Goal: Contribute content

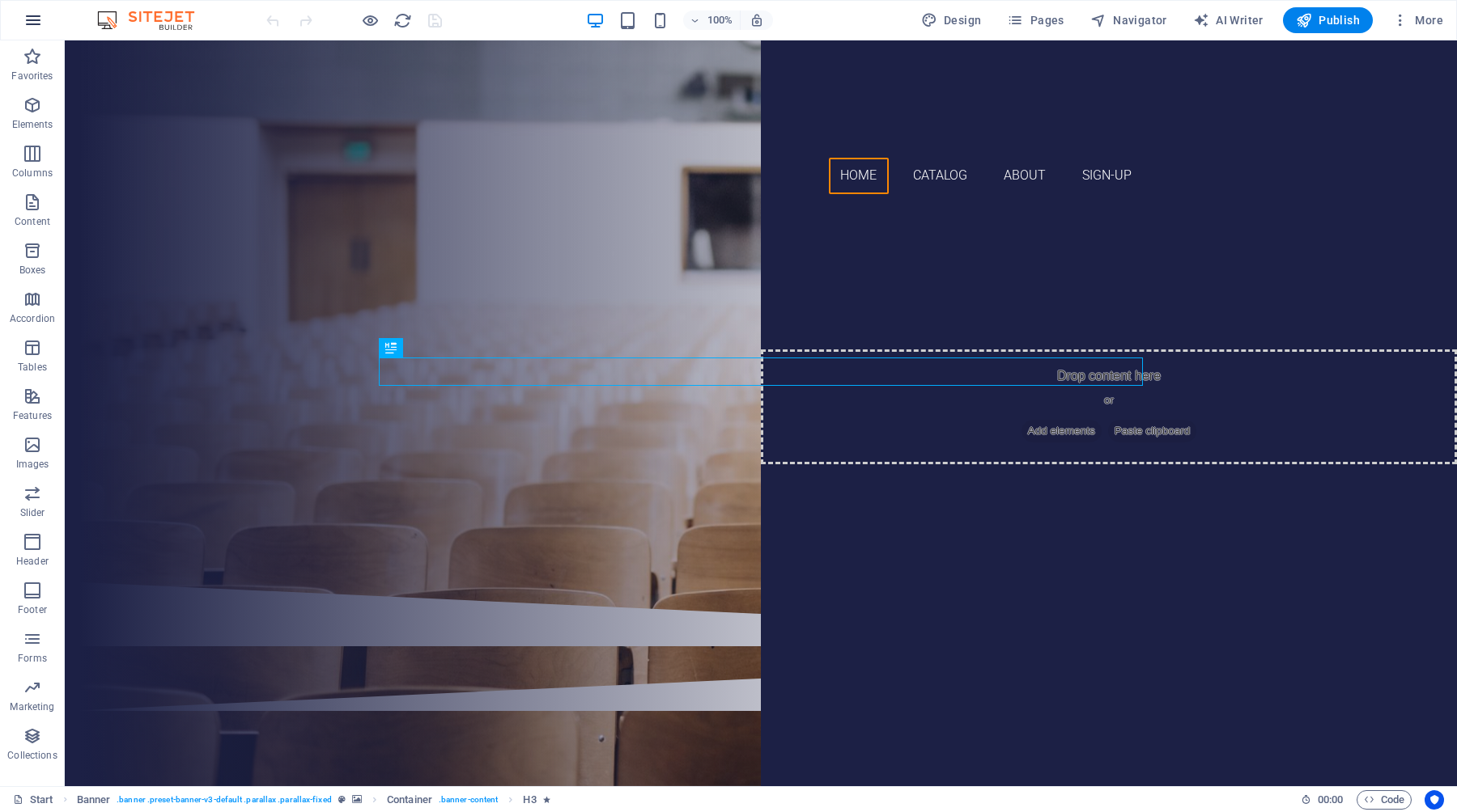
click at [37, 22] on icon "button" at bounding box center [32, 20] width 19 height 19
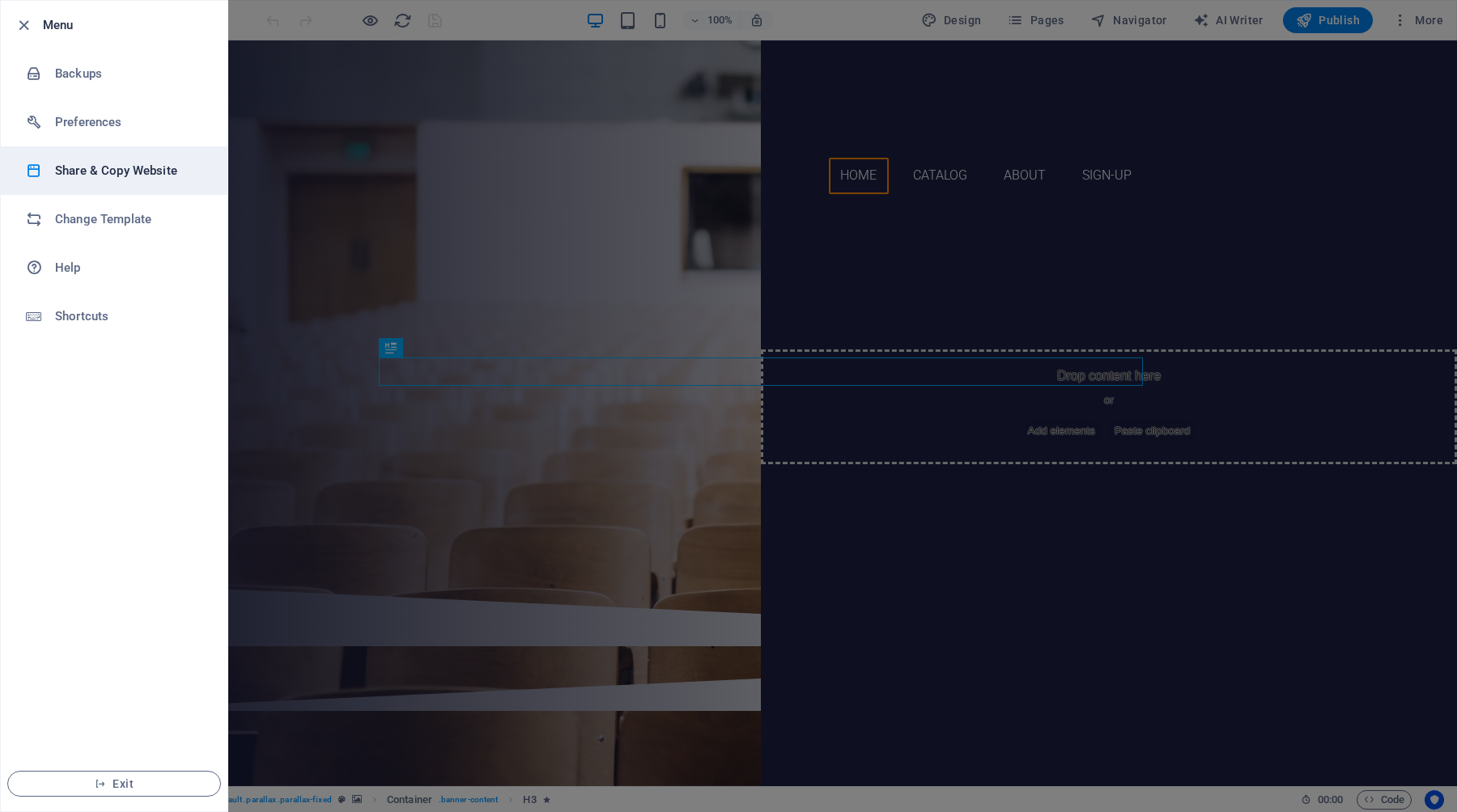
click at [101, 169] on h6 "Share & Copy Website" at bounding box center [130, 170] width 150 height 19
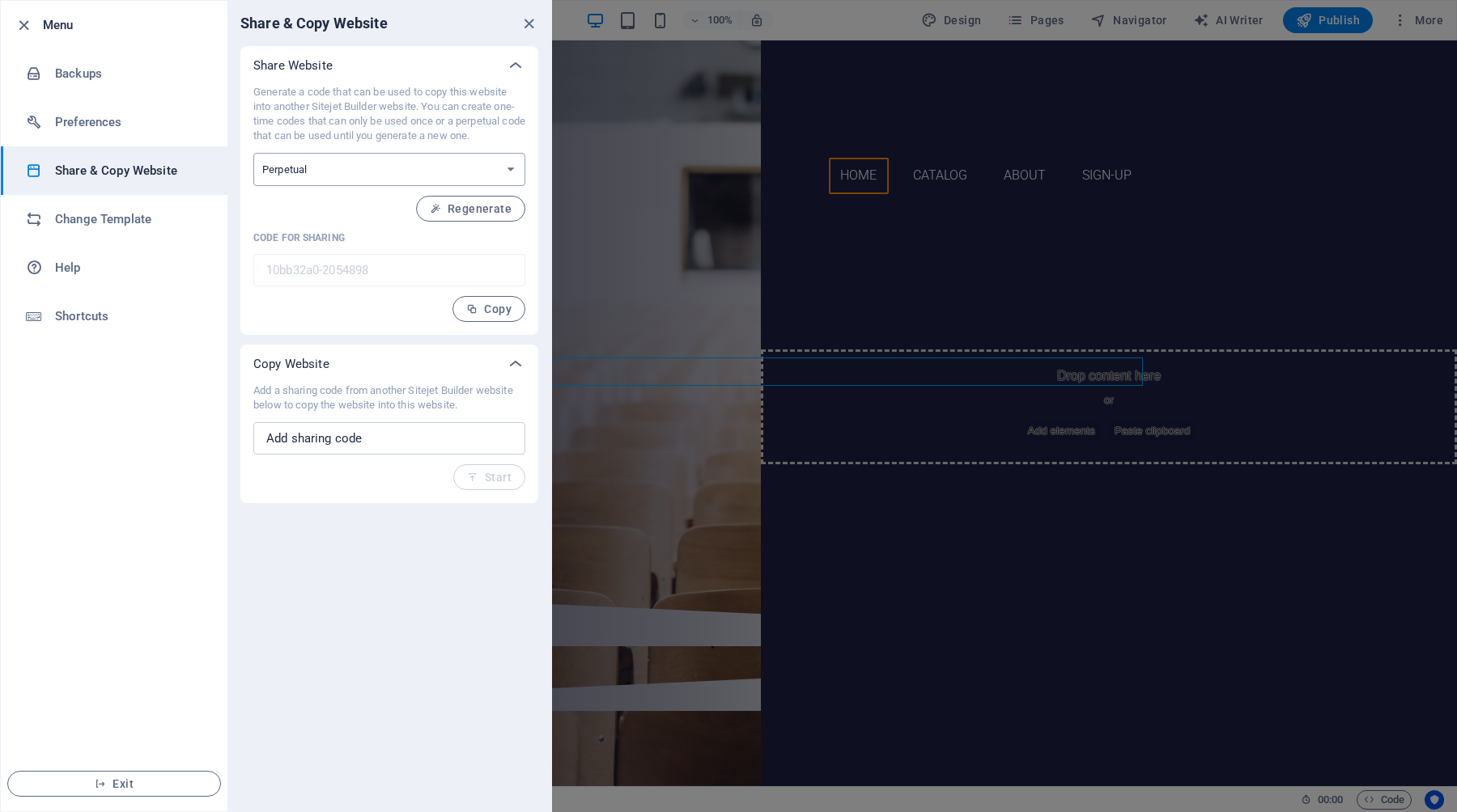
click at [376, 170] on select "One-time Perpetual" at bounding box center [389, 170] width 272 height 33
select select "onetime"
click at [254, 153] on select "One-time Perpetual" at bounding box center [389, 170] width 272 height 33
click at [363, 179] on select "One-time Perpetual" at bounding box center [389, 170] width 272 height 33
select select "perpetual"
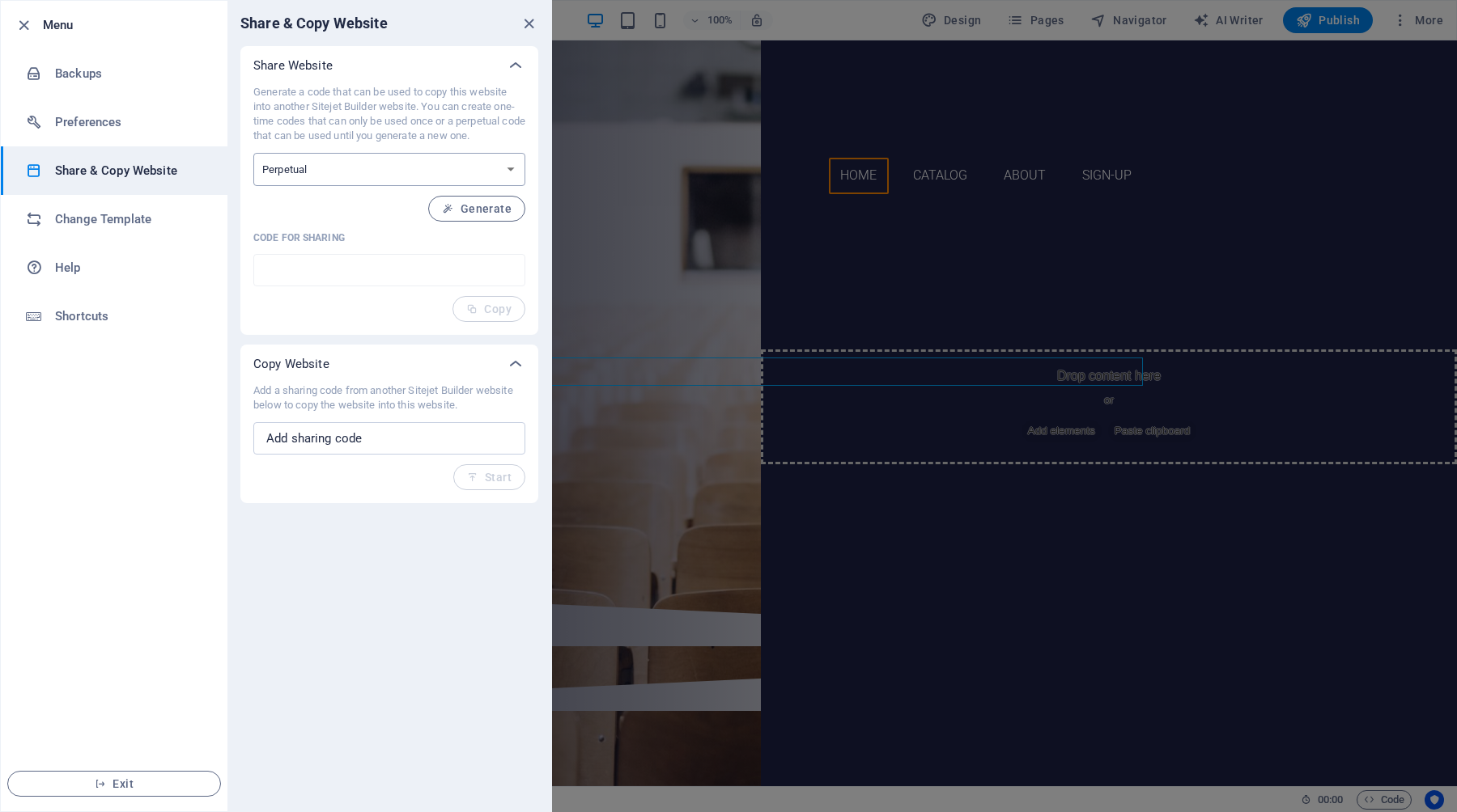
click at [254, 153] on select "One-time Perpetual" at bounding box center [389, 170] width 272 height 33
click at [461, 206] on span "Regenerate" at bounding box center [471, 209] width 81 height 13
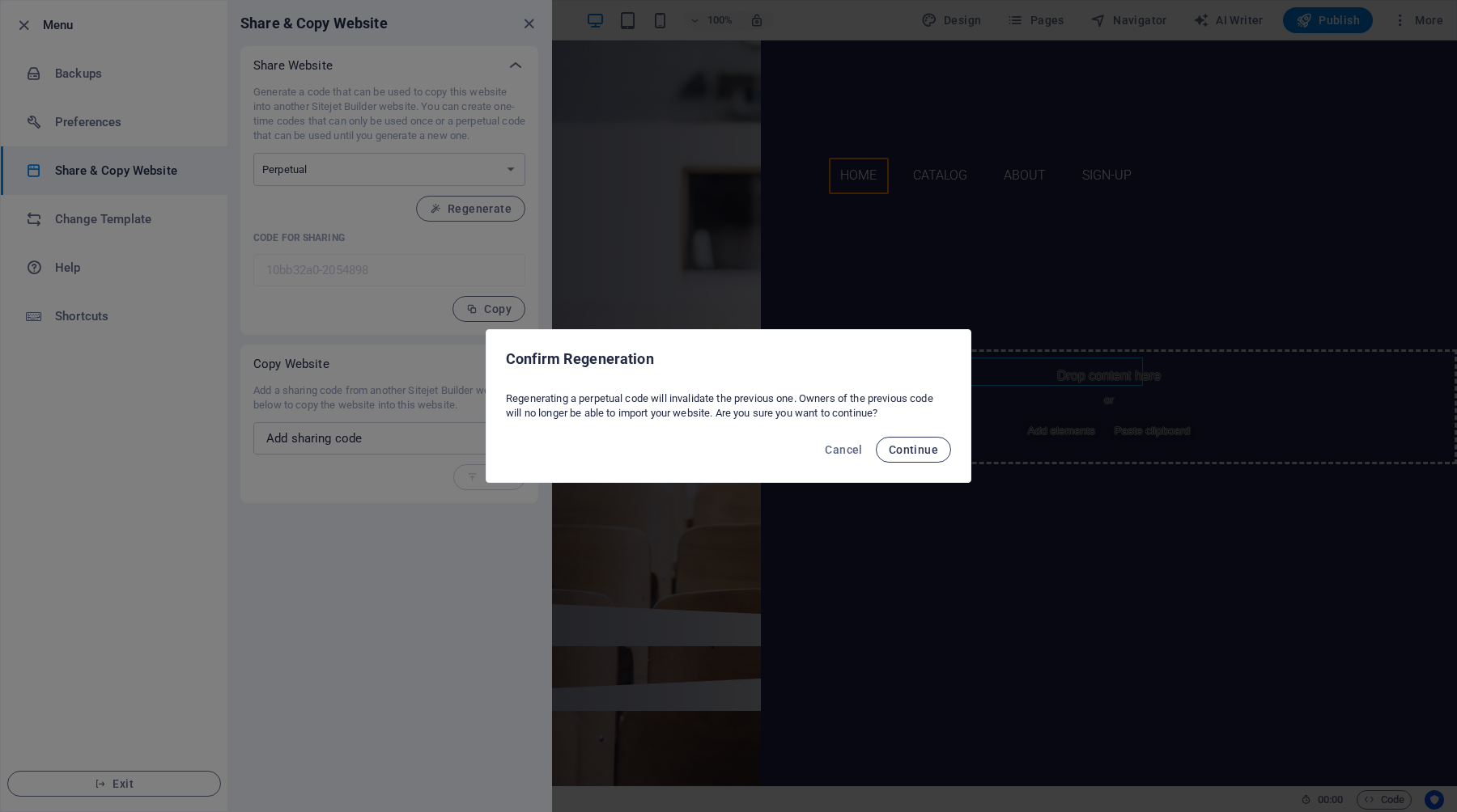
click at [918, 453] on span "Continue" at bounding box center [912, 450] width 49 height 13
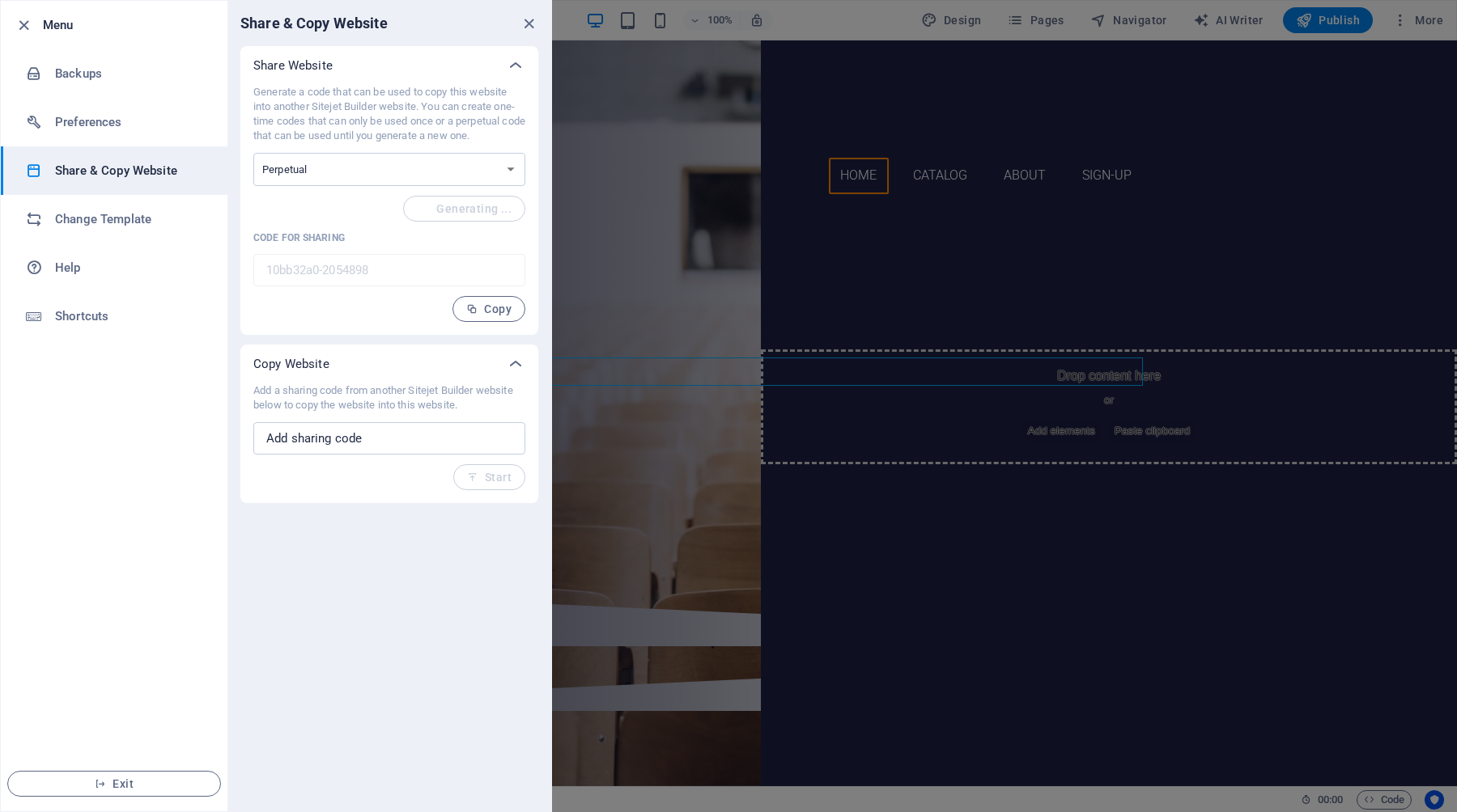
type input "f16409b4-2054898"
click at [472, 309] on icon "button" at bounding box center [472, 309] width 12 height 12
click at [744, 243] on div at bounding box center [728, 406] width 1457 height 812
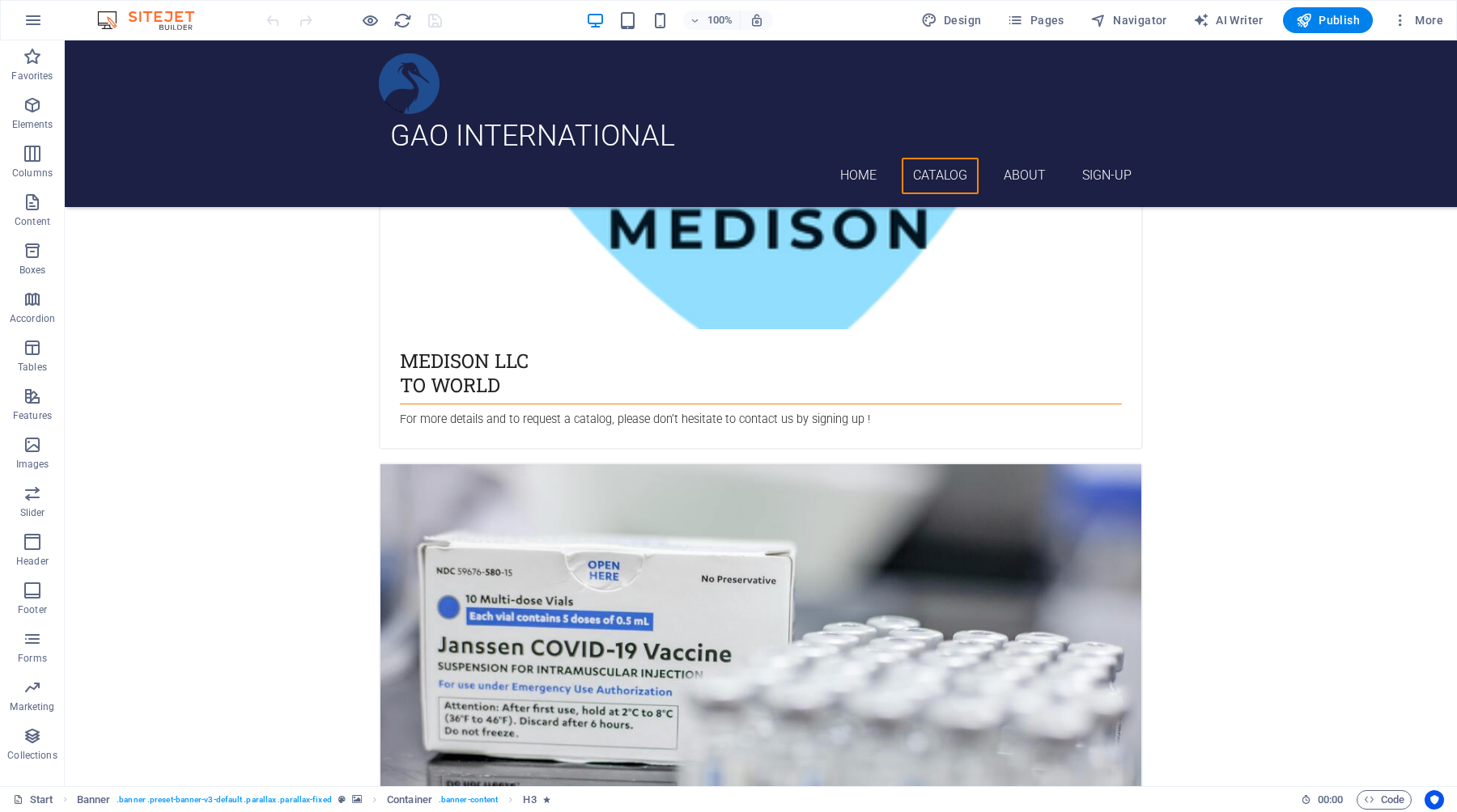
scroll to position [3394, 0]
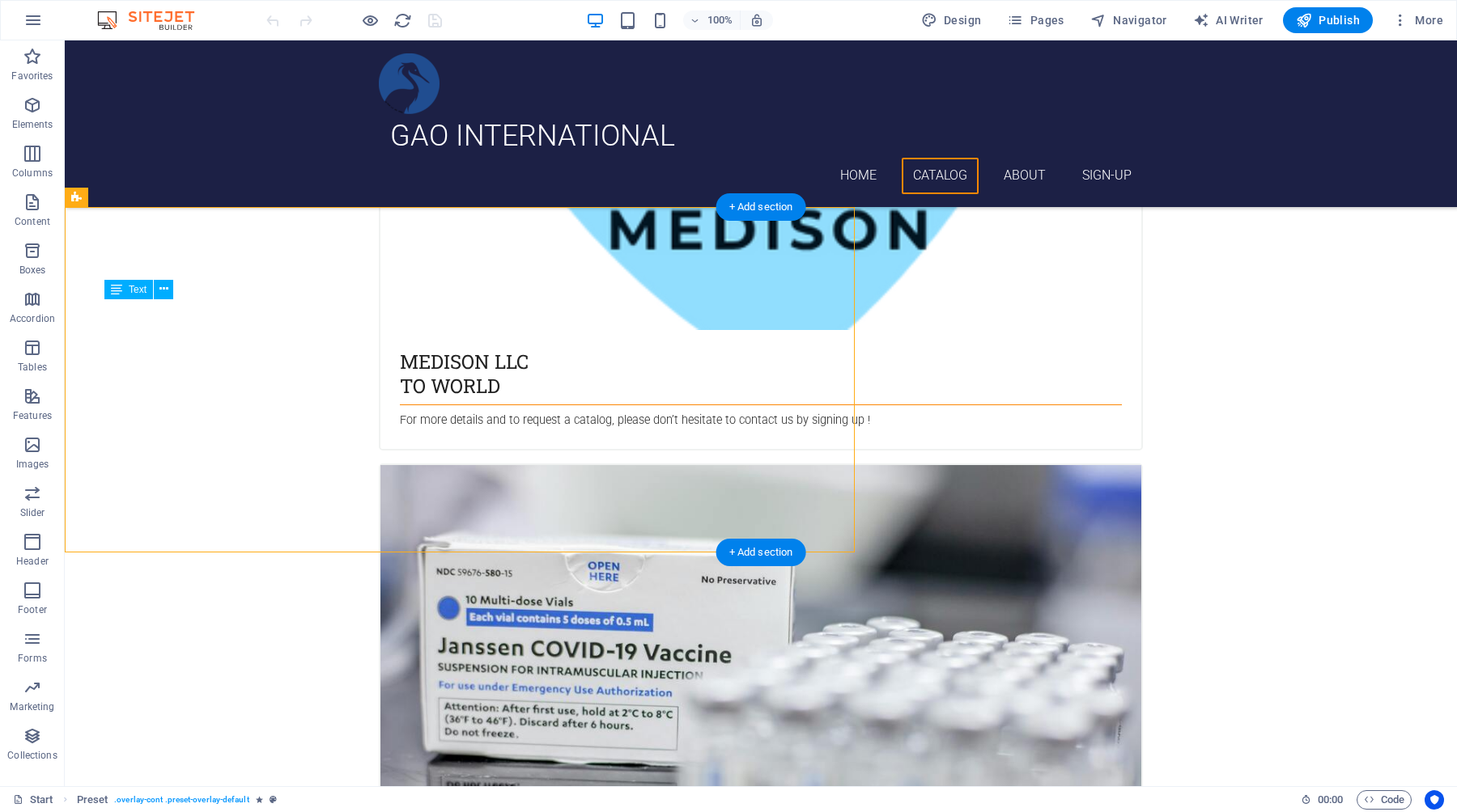
drag, startPoint x: 338, startPoint y: 503, endPoint x: 139, endPoint y: 332, distance: 262.4
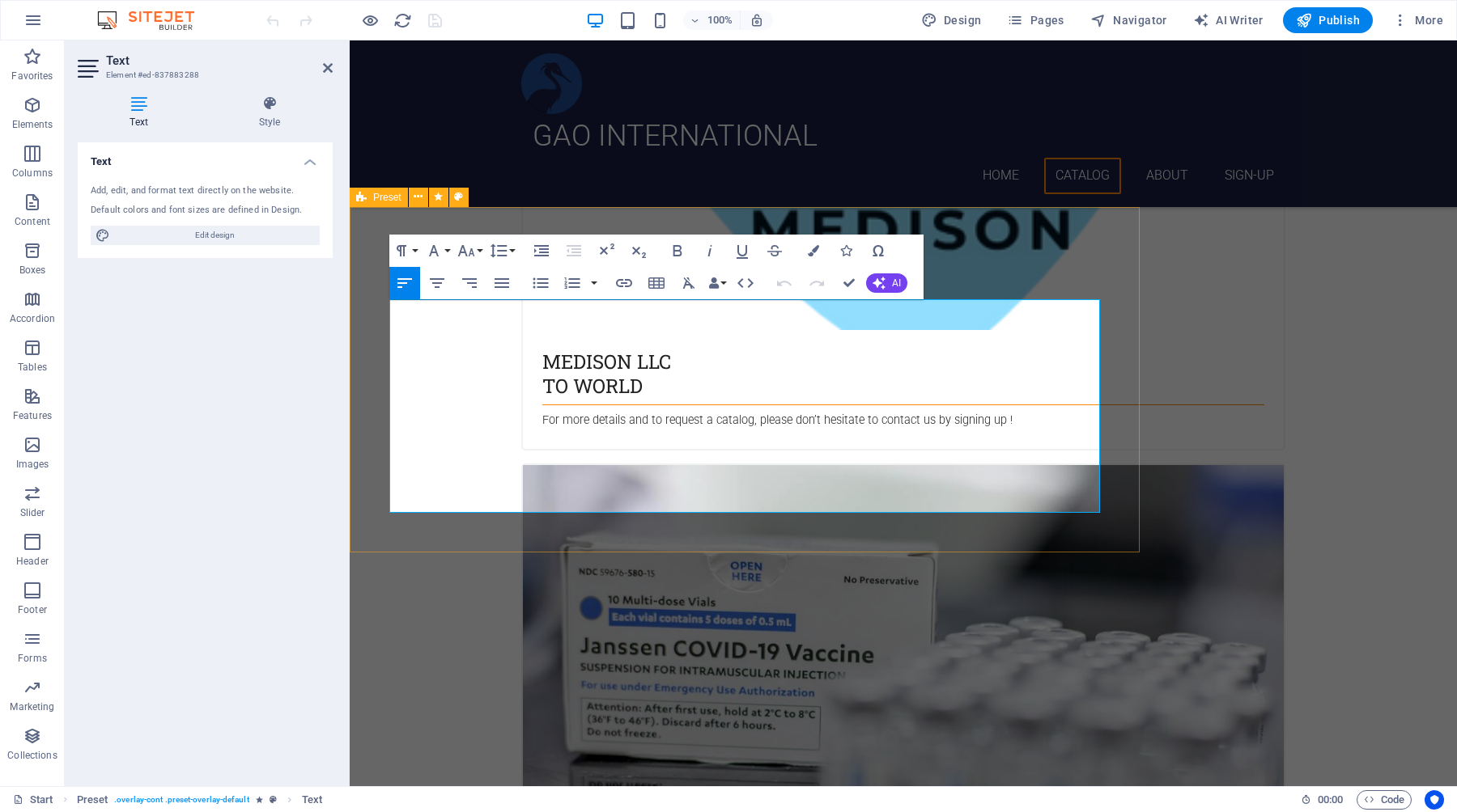
drag, startPoint x: 629, startPoint y: 504, endPoint x: 375, endPoint y: 320, distance: 313.6
drag, startPoint x: 647, startPoint y: 504, endPoint x: 387, endPoint y: 306, distance: 326.8
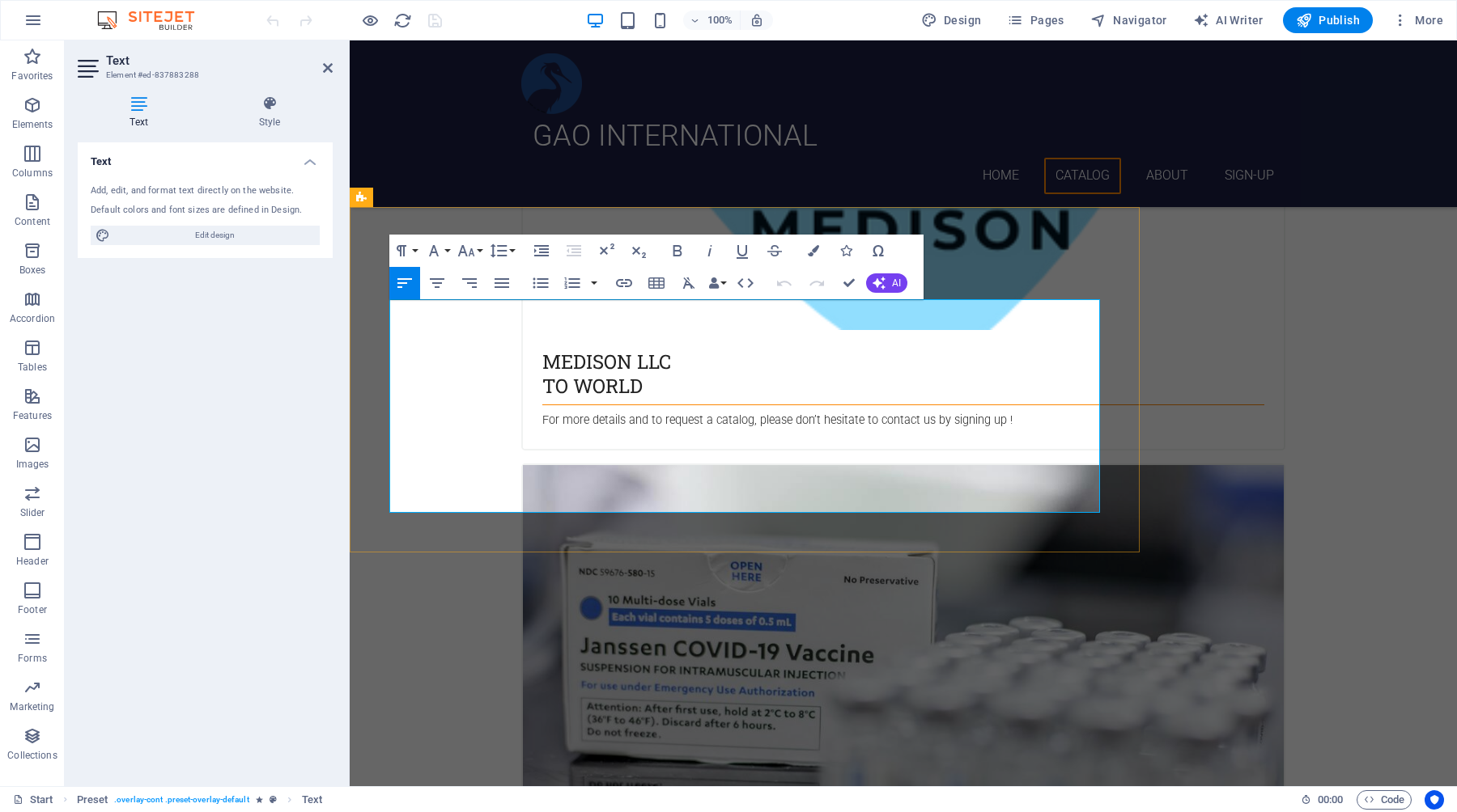
copy div "With a well-established network of international partners and extensive experie…"
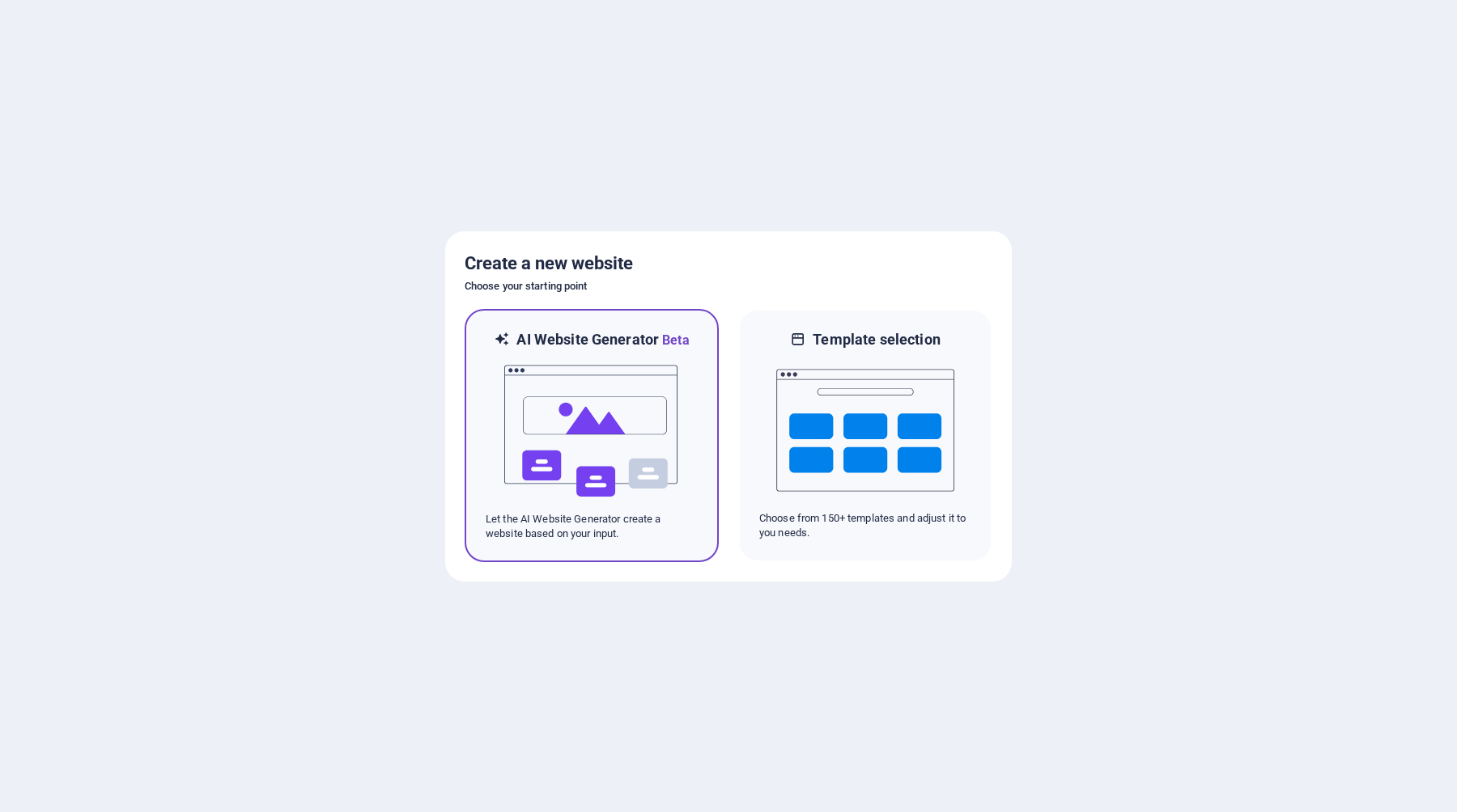
click at [630, 444] on img at bounding box center [591, 431] width 178 height 162
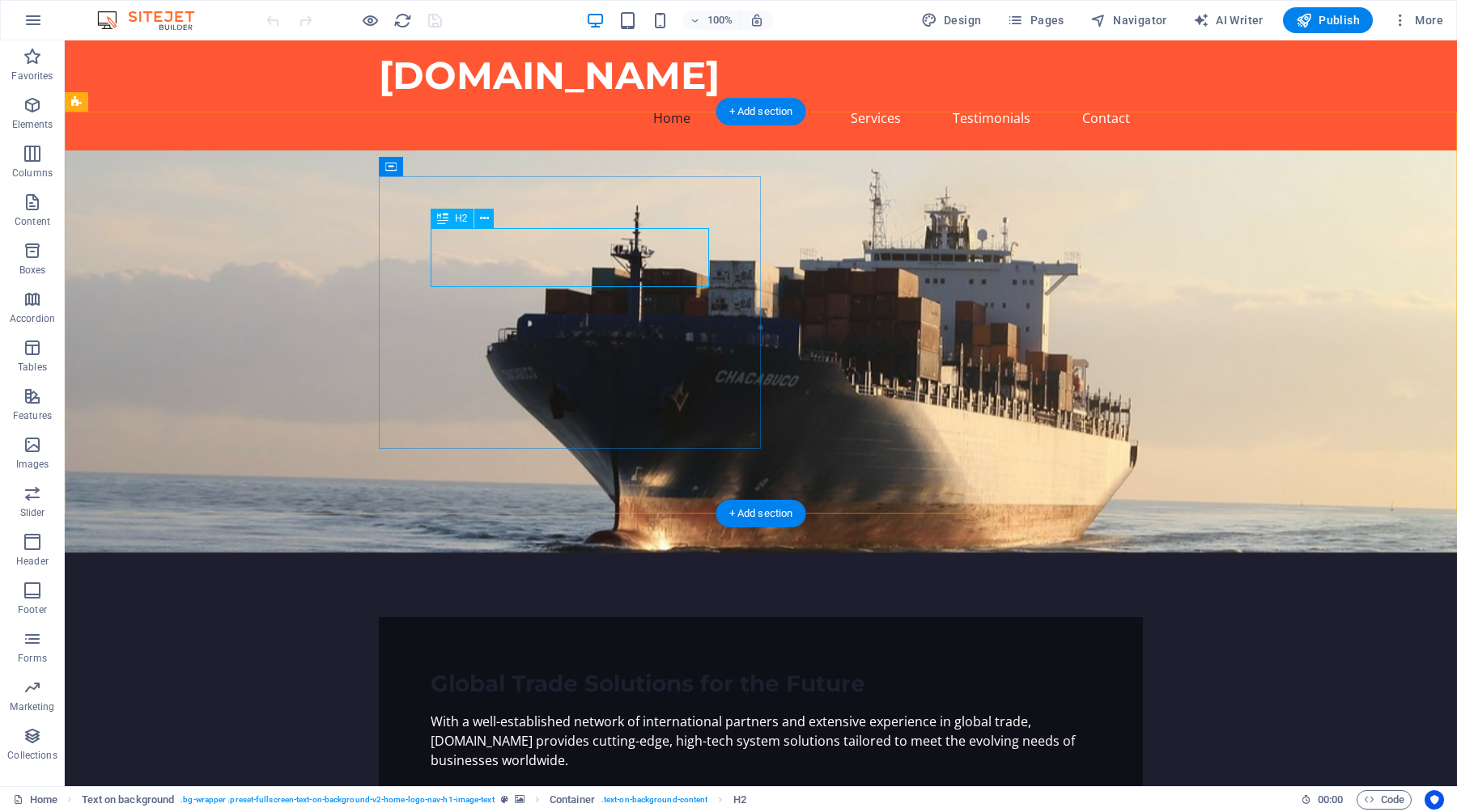
click at [587, 669] on div "Global Trade Solutions for the Future" at bounding box center [761, 683] width 660 height 29
click at [984, 273] on figure at bounding box center [761, 352] width 1392 height 402
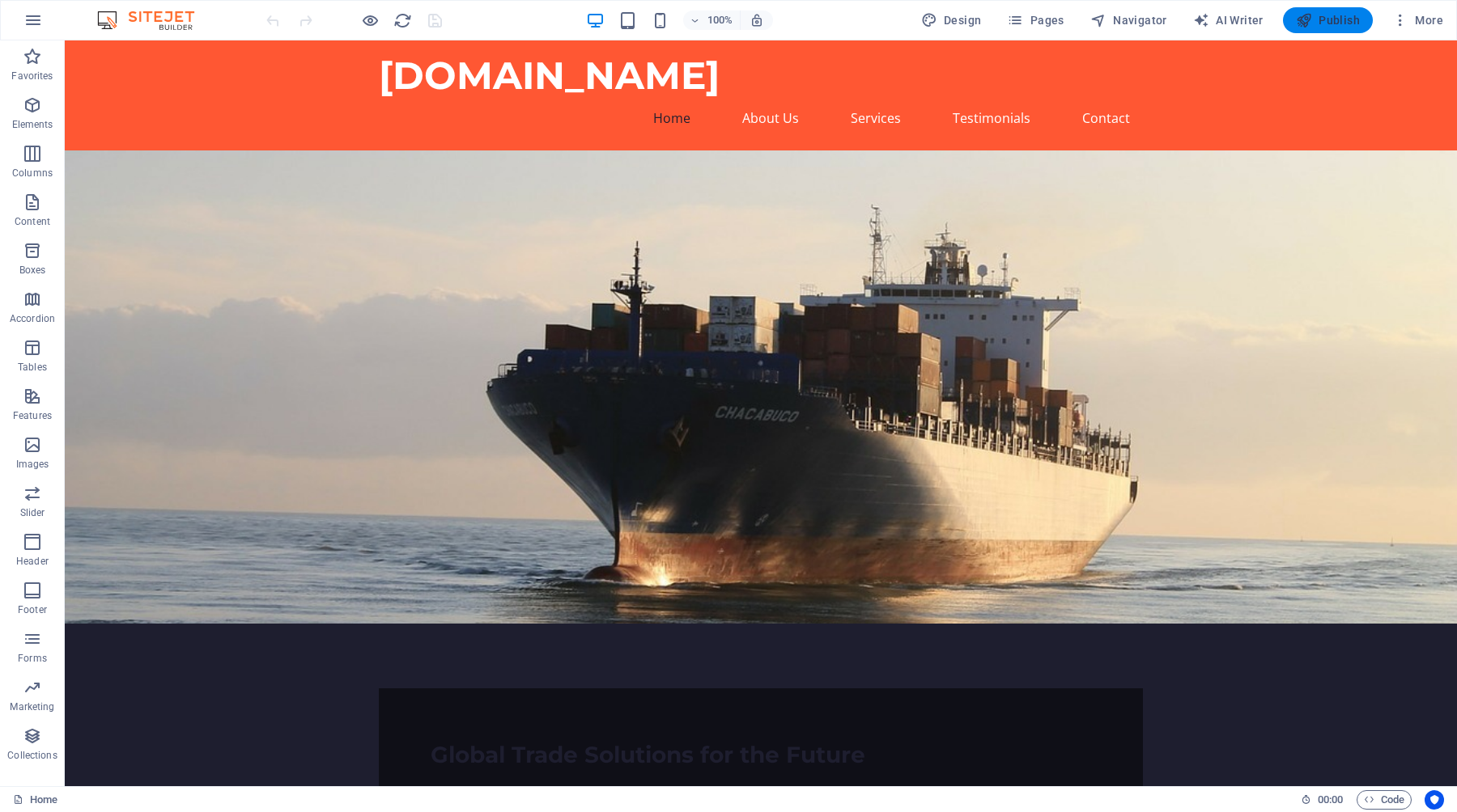
click at [1318, 21] on span "Publish" at bounding box center [1327, 20] width 64 height 16
